Goal: Transaction & Acquisition: Book appointment/travel/reservation

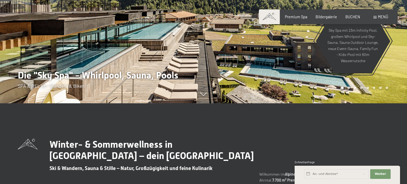
click at [356, 17] on span "BUCHEN" at bounding box center [352, 17] width 15 height 5
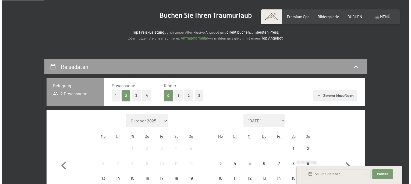
scroll to position [81, 0]
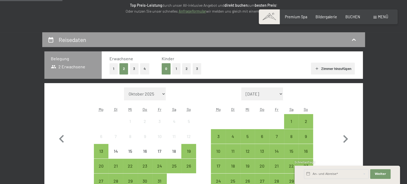
click at [377, 15] on div "Menü" at bounding box center [380, 16] width 15 height 5
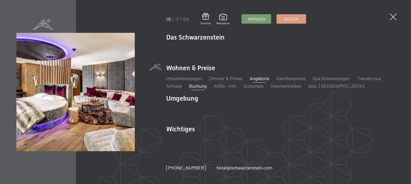
click at [263, 78] on link "Angebote" at bounding box center [259, 78] width 20 height 6
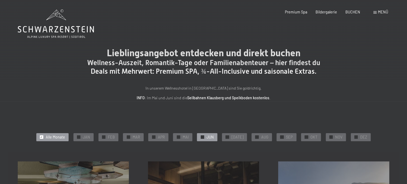
click at [209, 135] on span "JUN" at bounding box center [209, 136] width 7 height 5
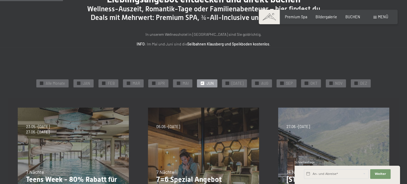
scroll to position [81, 0]
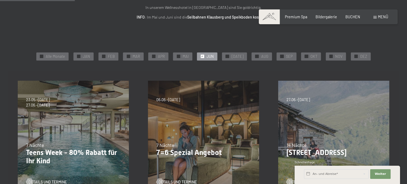
click at [198, 151] on p "7=6 Spezial Angebot" at bounding box center [203, 152] width 95 height 9
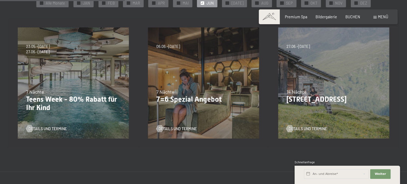
scroll to position [134, 0]
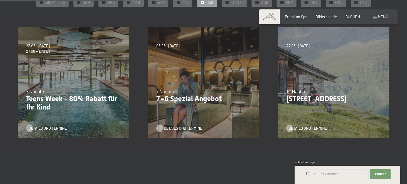
click at [185, 127] on span "Details und Termine" at bounding box center [183, 128] width 38 height 5
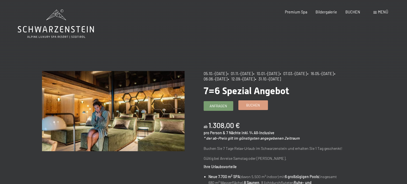
click at [257, 105] on span "Buchen" at bounding box center [253, 105] width 14 height 5
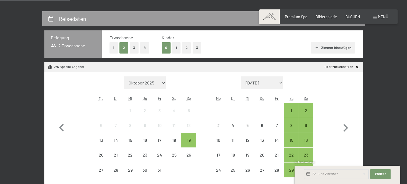
scroll to position [108, 0]
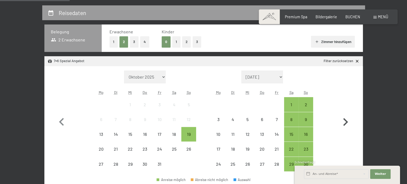
click at [345, 122] on icon "button" at bounding box center [345, 122] width 16 height 16
select select "[DATE]"
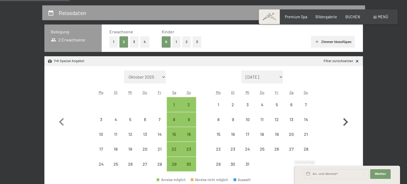
select select "[DATE]"
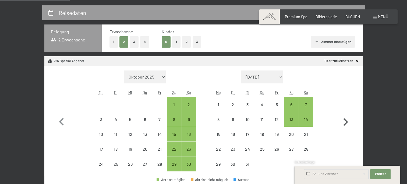
click at [345, 122] on icon "button" at bounding box center [345, 122] width 16 height 16
select select "[DATE]"
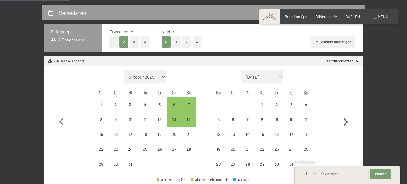
select select "[DATE]"
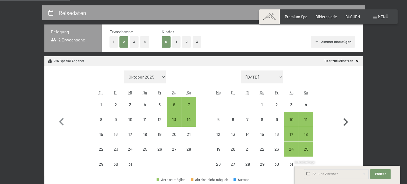
click at [345, 121] on icon "button" at bounding box center [345, 122] width 16 height 16
select select "[DATE]"
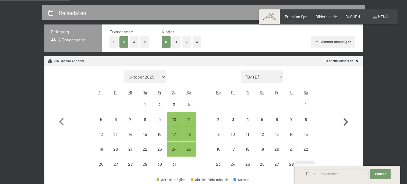
select select "[DATE]"
click at [345, 121] on icon "button" at bounding box center [345, 122] width 16 height 16
select select "[DATE]"
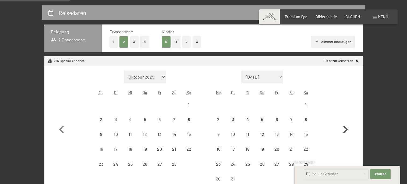
click at [345, 122] on icon "button" at bounding box center [345, 130] width 16 height 16
select select "[DATE]"
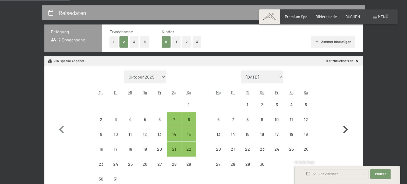
click at [345, 122] on icon "button" at bounding box center [345, 130] width 16 height 16
select select "[DATE]"
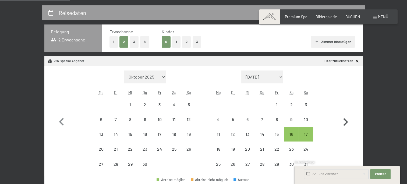
click at [345, 121] on icon "button" at bounding box center [345, 122] width 16 height 16
select select "[DATE]"
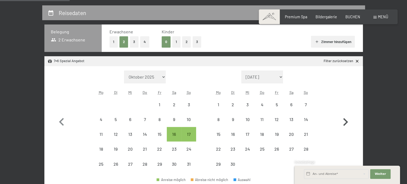
select select "[DATE]"
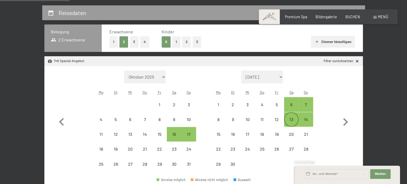
click at [289, 116] on div "13" at bounding box center [290, 119] width 13 height 13
select select "[DATE]"
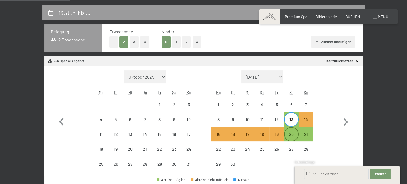
click at [289, 133] on div "20" at bounding box center [290, 138] width 13 height 13
select select "[DATE]"
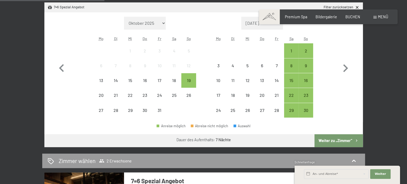
click at [347, 138] on button "Weiter zu „Zimmer“" at bounding box center [338, 140] width 48 height 13
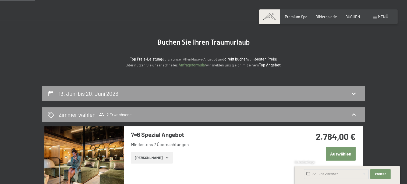
scroll to position [54, 0]
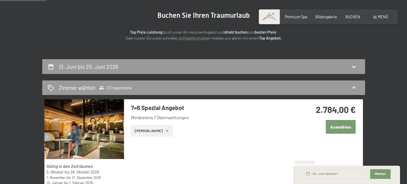
click at [336, 128] on button "Auswählen" at bounding box center [340, 127] width 30 height 14
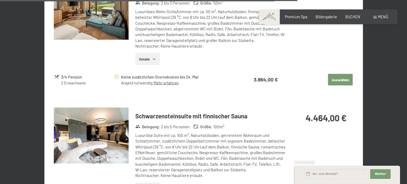
scroll to position [1113, 0]
